Goal: Information Seeking & Learning: Understand process/instructions

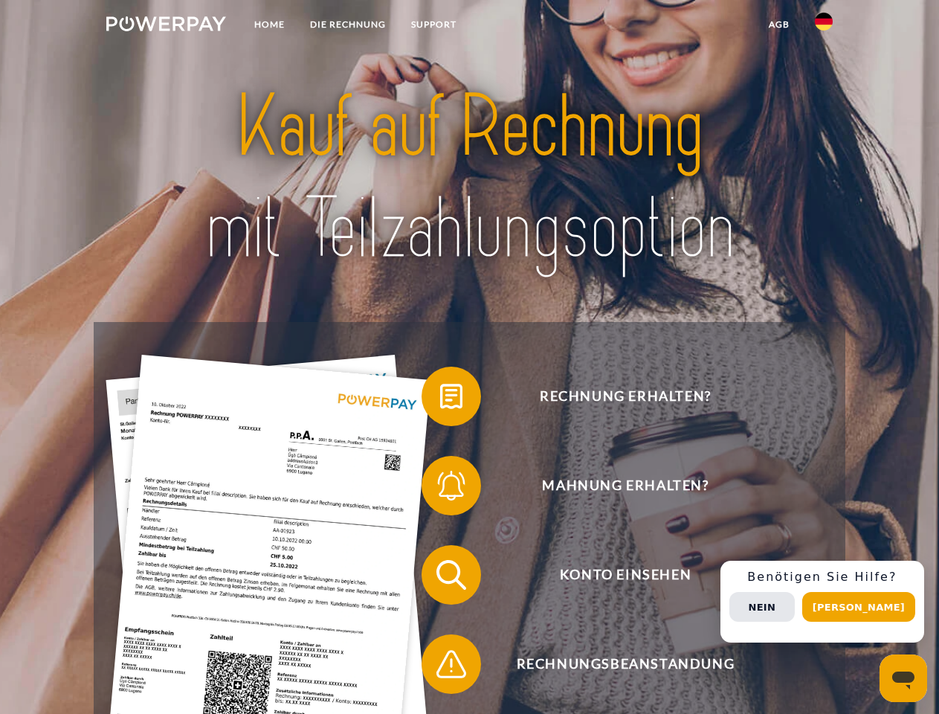
click at [166, 26] on img at bounding box center [166, 23] width 120 height 15
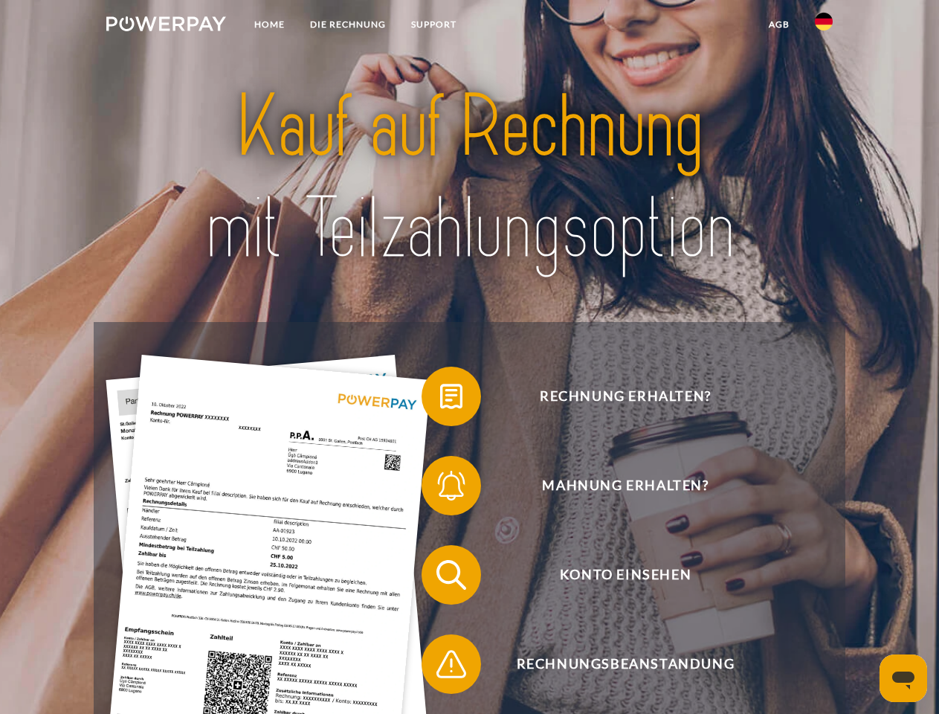
click at [824, 26] on img at bounding box center [824, 22] width 18 height 18
click at [778, 25] on link "agb" at bounding box center [779, 24] width 46 height 27
click at [440, 399] on span at bounding box center [429, 396] width 74 height 74
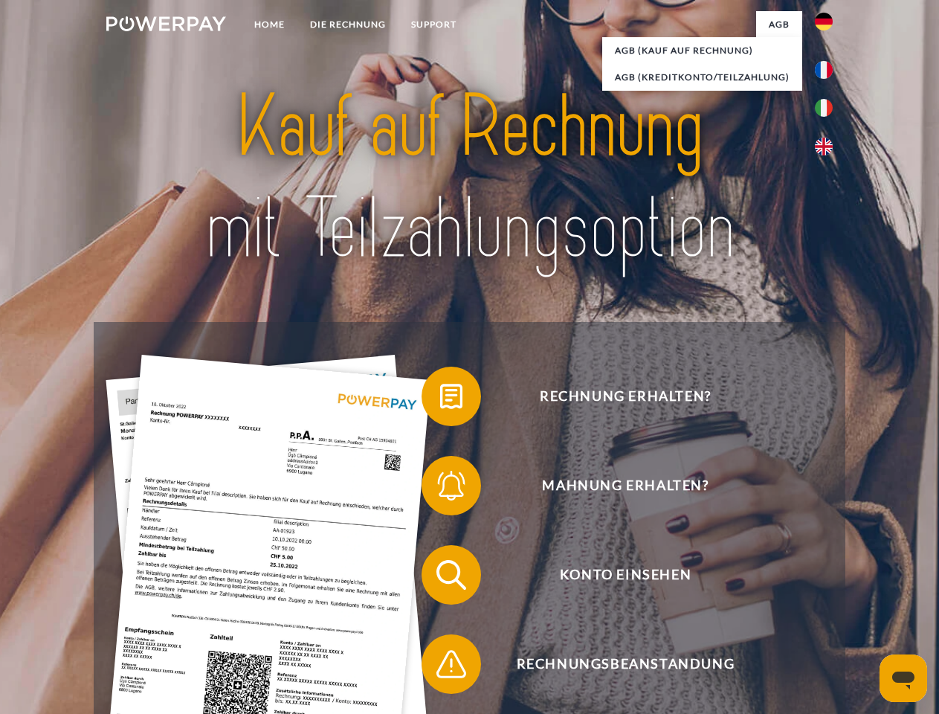
click at [440, 488] on span at bounding box center [429, 485] width 74 height 74
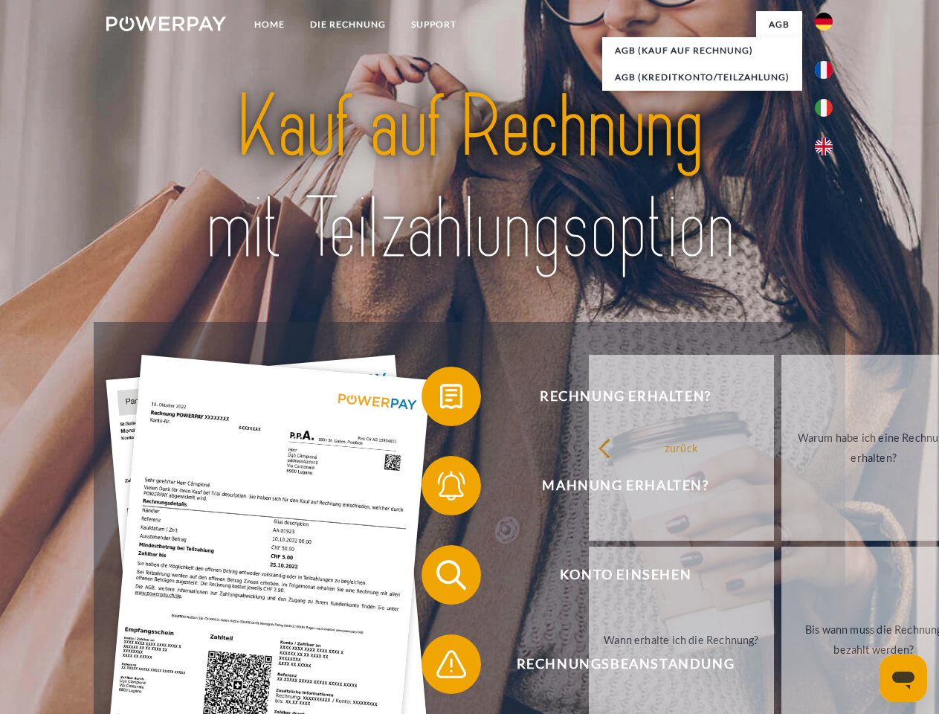
click at [781, 578] on link "Bis wann muss die Rechnung bezahlt werden?" at bounding box center [873, 639] width 185 height 186
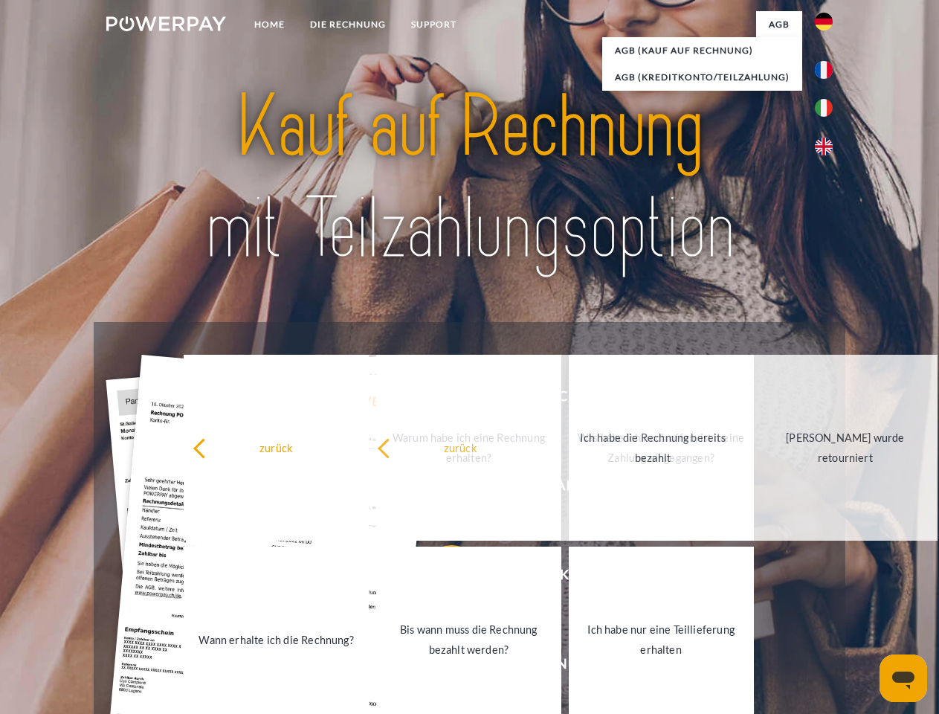
click at [569, 667] on link "Ich habe nur eine Teillieferung erhalten" at bounding box center [661, 639] width 185 height 186
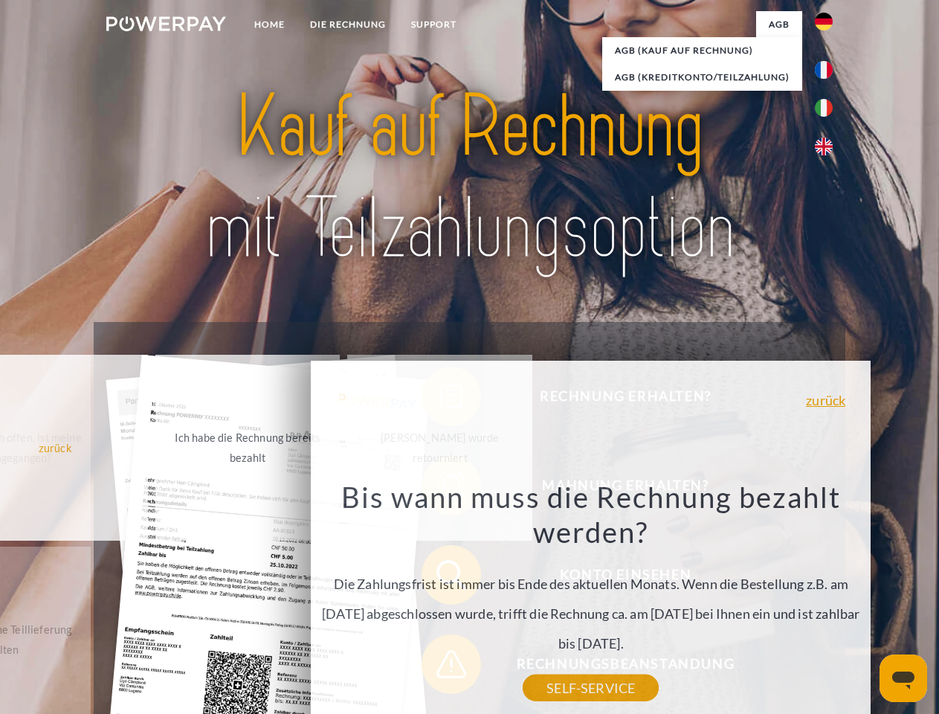
click at [827, 601] on div "Rechnung erhalten? Mahnung erhalten? Konto einsehen" at bounding box center [469, 619] width 751 height 595
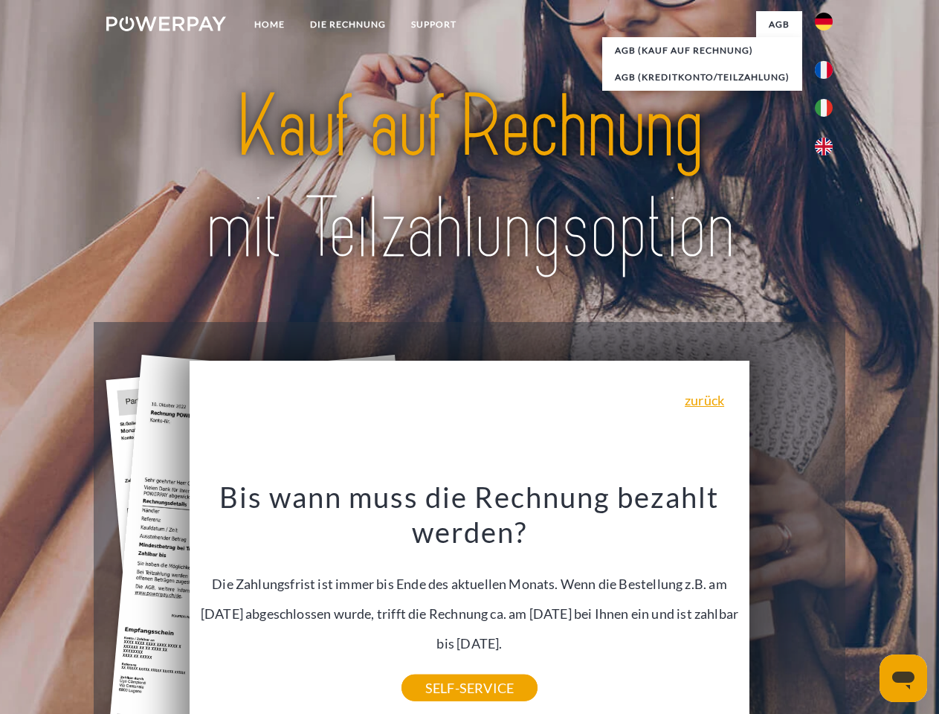
click at [791, 604] on span "Konto einsehen" at bounding box center [625, 574] width 364 height 59
click at [864, 607] on header "Home DIE RECHNUNG SUPPORT" at bounding box center [469, 513] width 939 height 1027
